Goal: Task Accomplishment & Management: Manage account settings

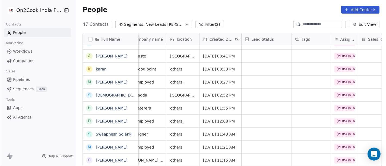
scroll to position [5, 0]
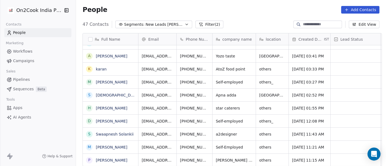
click at [211, 4] on div "People Add Contacts" at bounding box center [231, 9] width 310 height 21
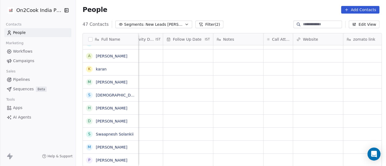
scroll to position [5, 363]
click at [275, 154] on div "grid" at bounding box center [283, 160] width 29 height 13
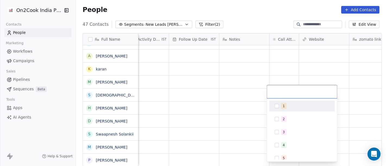
click at [285, 107] on span "1" at bounding box center [283, 106] width 5 height 6
click at [236, 8] on html "On2Cook India Pvt. Ltd. Contacts People Marketing Workflows Campaigns Sales Pip…" at bounding box center [193, 83] width 386 height 166
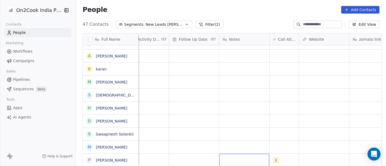
click at [237, 154] on div "grid" at bounding box center [244, 160] width 50 height 13
type textarea "**********"
click at [231, 125] on html "On2Cook India Pvt. Ltd. Contacts People Marketing Workflows Campaigns Sales Pip…" at bounding box center [193, 83] width 386 height 166
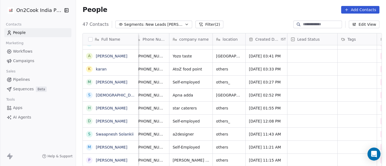
scroll to position [5, 43]
click at [216, 158] on span "others" at bounding box center [224, 160] width 16 height 5
type textarea "**********"
click at [222, 14] on html "On2Cook India Pvt. Ltd. Contacts People Marketing Workflows Campaigns Sales Pip…" at bounding box center [193, 83] width 386 height 166
click at [246, 16] on html "On2Cook India Pvt. Ltd. Contacts People Marketing Workflows Campaigns Sales Pip…" at bounding box center [193, 83] width 386 height 166
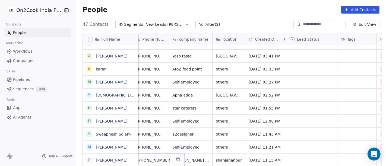
scroll to position [5, 38]
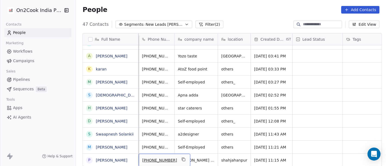
click at [174, 158] on div "[PHONE_NUMBER]" at bounding box center [165, 160] width 52 height 13
click at [180, 157] on button "grid" at bounding box center [183, 159] width 7 height 7
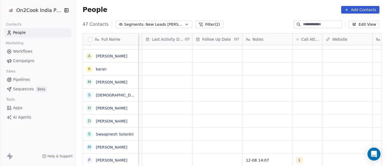
scroll to position [5, 341]
click at [256, 158] on span "12-08 14:07" at bounding box center [261, 160] width 33 height 5
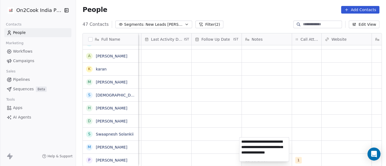
type textarea "**********"
click at [229, 122] on html "On2Cook India Pvt. Ltd. Contacts People Marketing Workflows Campaigns Sales Pip…" at bounding box center [193, 83] width 386 height 166
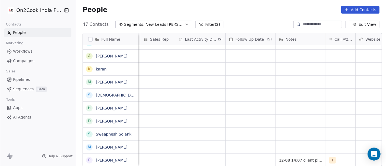
scroll to position [5, 306]
click at [212, 154] on div "grid" at bounding box center [201, 160] width 50 height 13
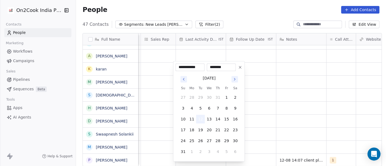
click at [198, 121] on button "12" at bounding box center [200, 119] width 9 height 9
click at [265, 119] on html "On2Cook India Pvt. Ltd. Contacts People Marketing Workflows Campaigns Sales Pip…" at bounding box center [193, 83] width 386 height 166
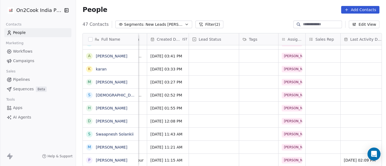
scroll to position [5, 141]
click at [197, 154] on div "grid" at bounding box center [214, 160] width 50 height 13
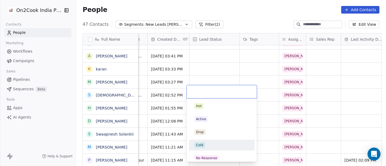
click at [205, 142] on div "Cold" at bounding box center [221, 145] width 55 height 6
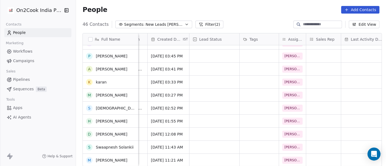
scroll to position [478, 0]
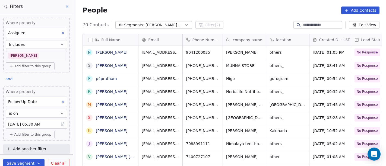
click at [313, 30] on div "Full Name N [PERSON_NAME] S [PERSON_NAME] p p4pratham R [PERSON_NAME] M [PERSON…" at bounding box center [231, 102] width 310 height 146
click at [317, 23] on input at bounding box center [322, 24] width 38 height 5
paste input "**********"
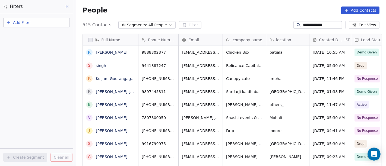
type input "**********"
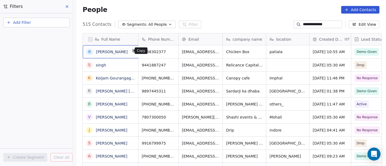
click at [132, 49] on button "grid" at bounding box center [134, 51] width 7 height 7
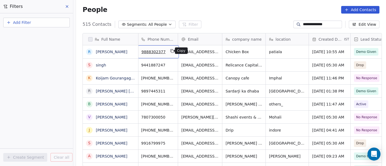
scroll to position [0, 0]
click at [172, 50] on button "grid" at bounding box center [172, 51] width 7 height 7
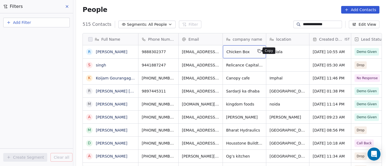
click at [257, 51] on icon "grid" at bounding box center [259, 51] width 4 height 4
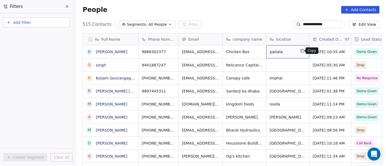
click at [301, 48] on button "grid" at bounding box center [302, 51] width 7 height 7
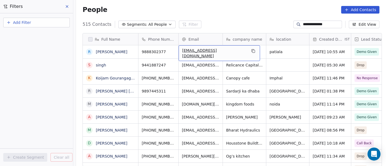
click at [235, 48] on div "rupinder_21singh@yahoo.com" at bounding box center [218, 53] width 81 height 16
click at [251, 50] on icon "grid" at bounding box center [253, 51] width 4 height 4
